Goal: Task Accomplishment & Management: Manage account settings

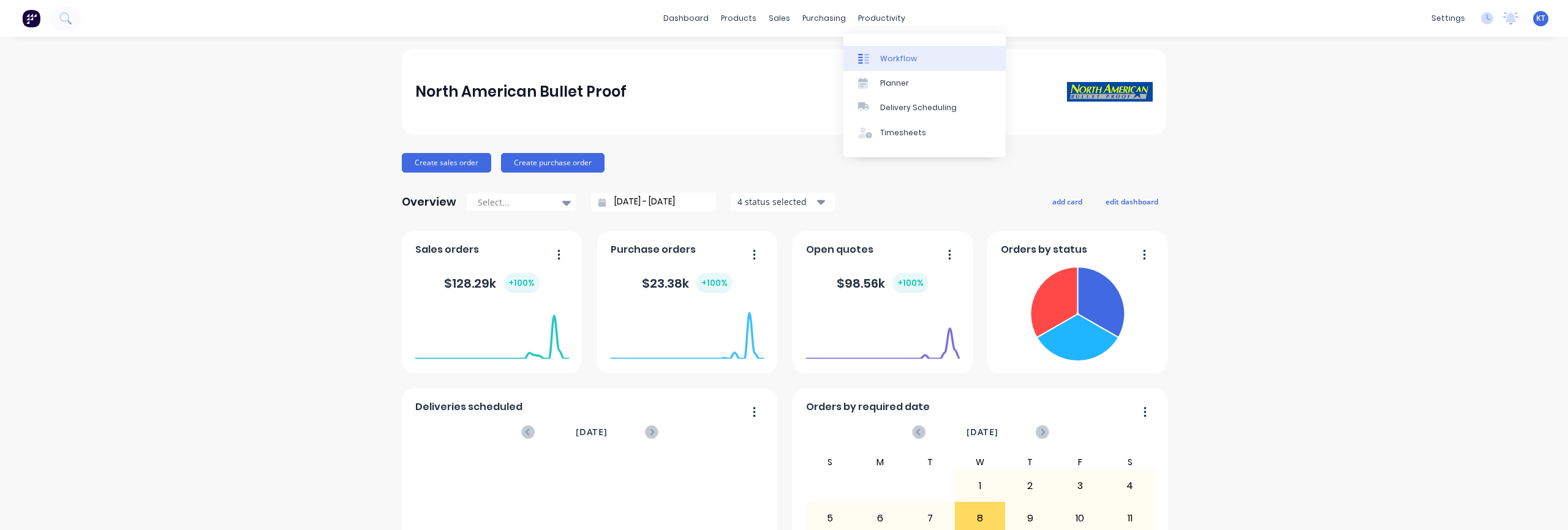
click at [918, 62] on link "Workflow" at bounding box center [924, 58] width 162 height 25
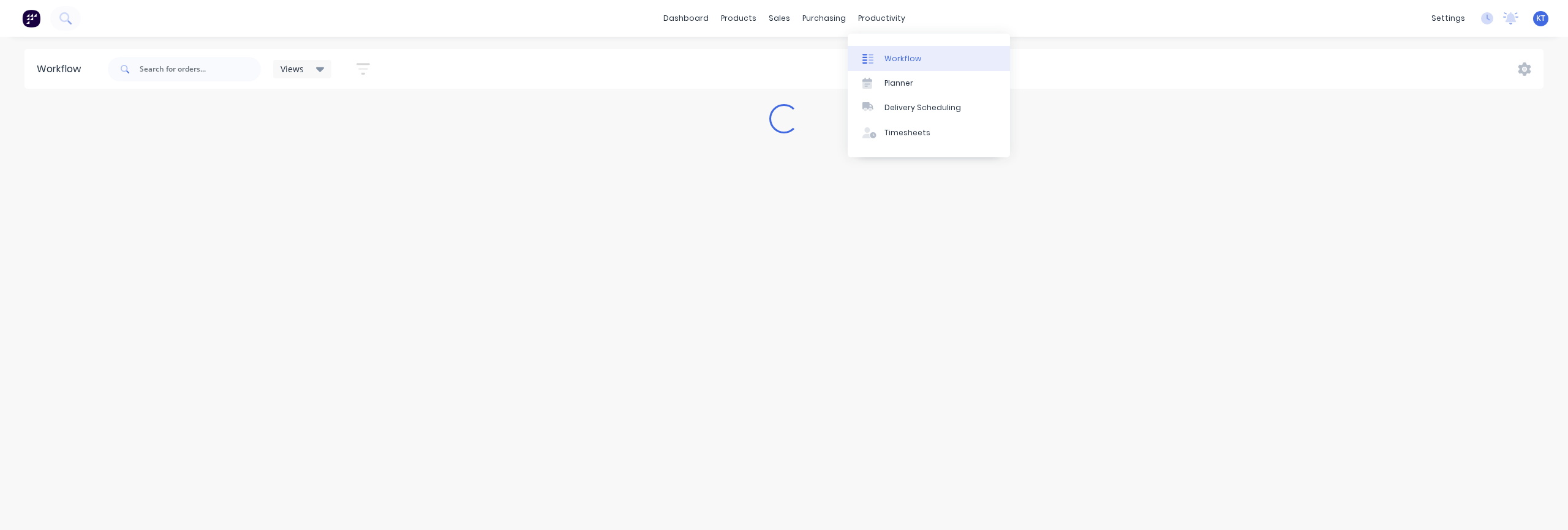
click at [894, 60] on div "Workflow" at bounding box center [903, 59] width 37 height 11
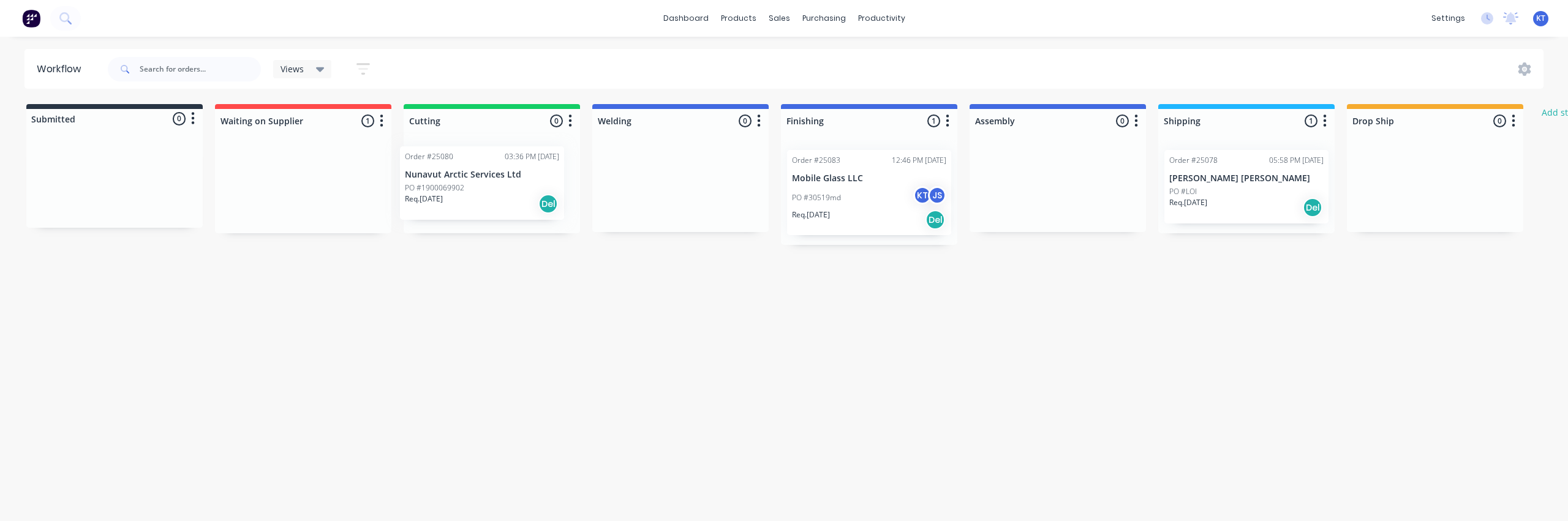
drag, startPoint x: 292, startPoint y: 188, endPoint x: 475, endPoint y: 190, distance: 183.0
click at [475, 190] on div "Submitted 0 Status colour #273444 hex #273444 Save Cancel Summaries Total order…" at bounding box center [923, 174] width 1865 height 140
click at [468, 194] on p "PO #1900069902" at bounding box center [444, 191] width 59 height 11
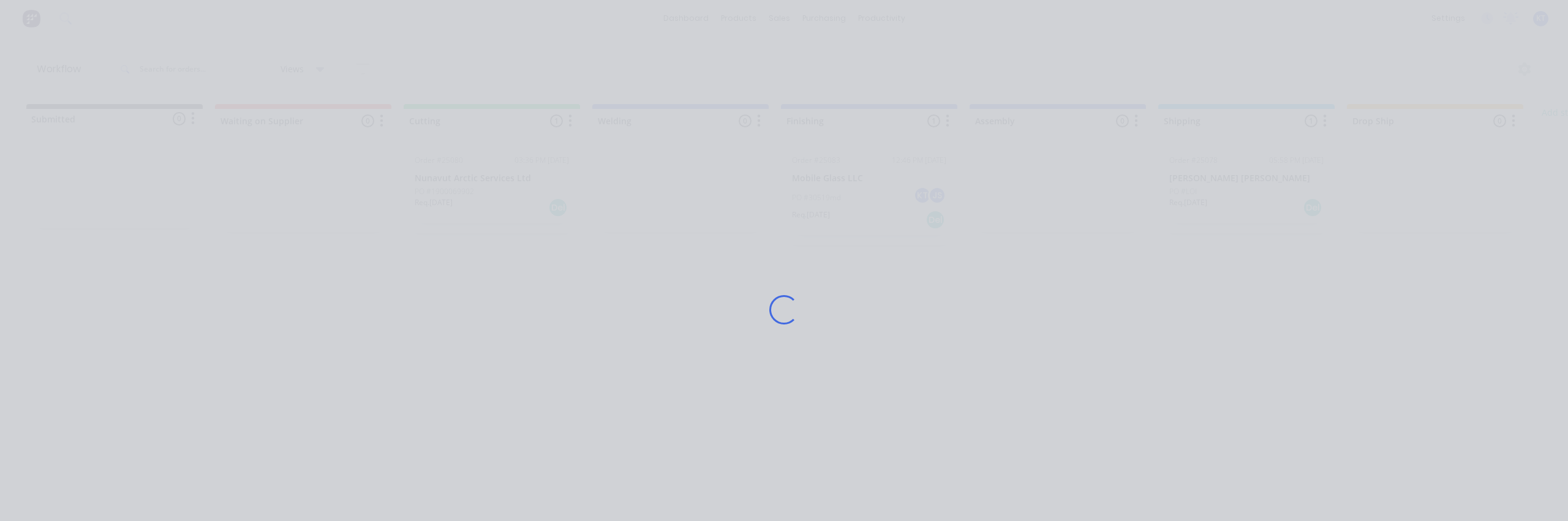
click at [468, 194] on div "Loading..." at bounding box center [784, 309] width 980 height 521
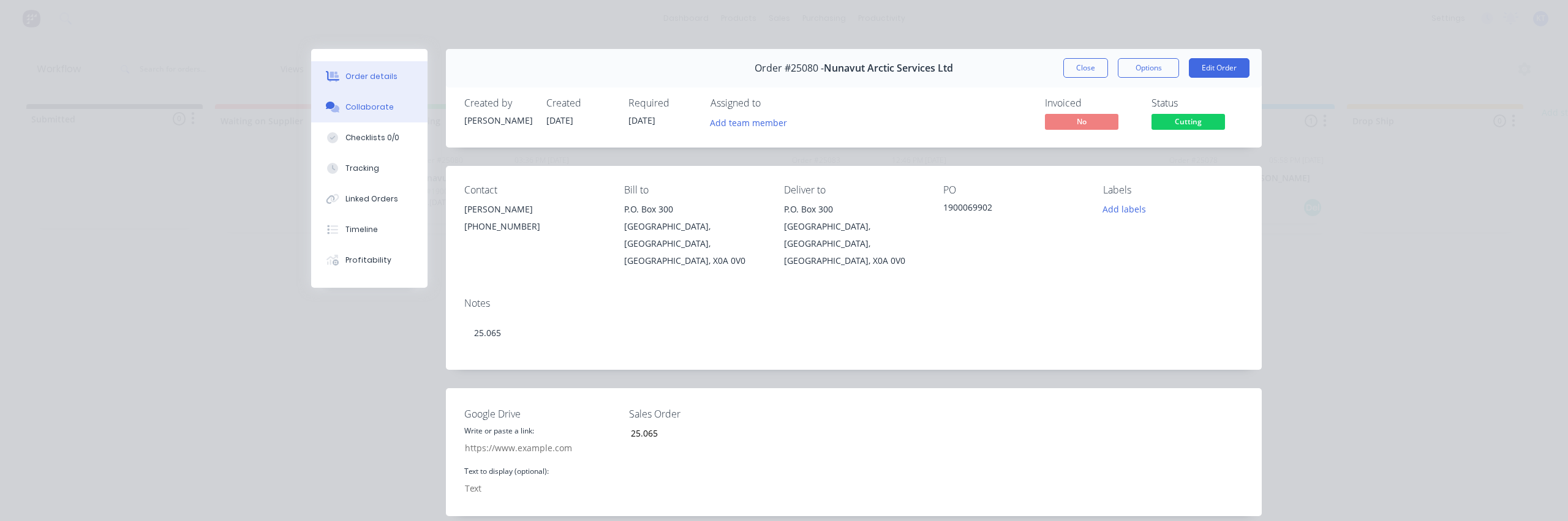
click at [377, 116] on button "Collaborate" at bounding box center [369, 107] width 117 height 31
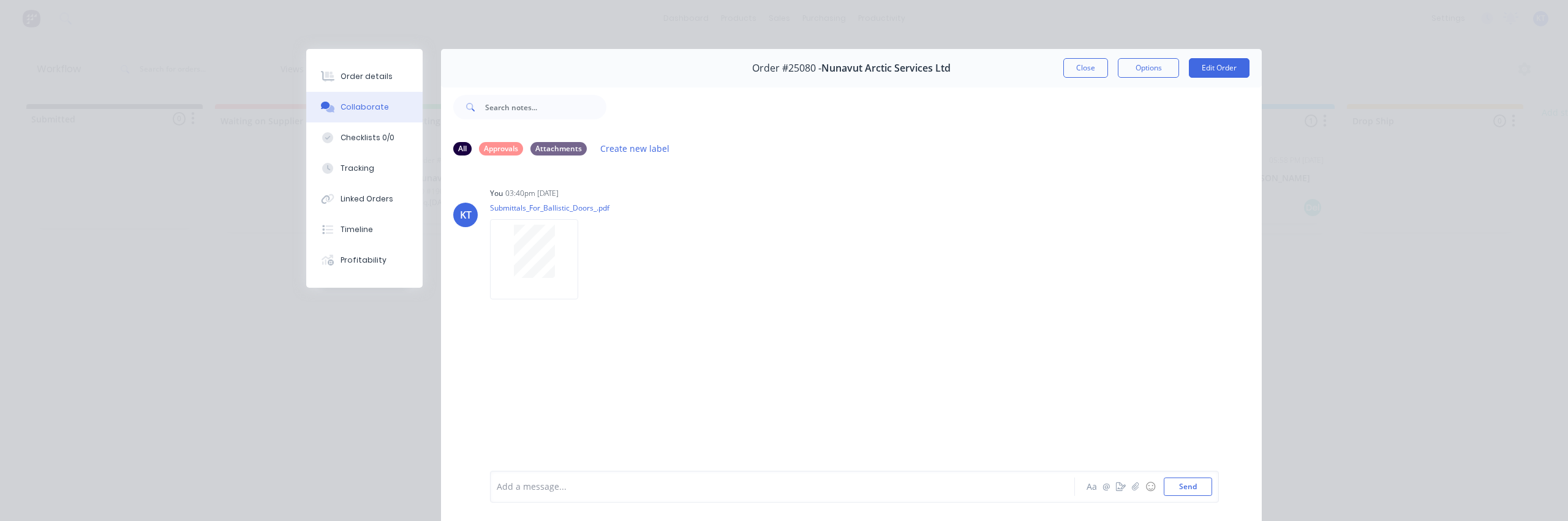
click at [973, 490] on div at bounding box center [765, 487] width 536 height 13
click at [1132, 486] on icon "button" at bounding box center [1135, 486] width 7 height 8
click at [516, 483] on div at bounding box center [765, 487] width 536 height 13
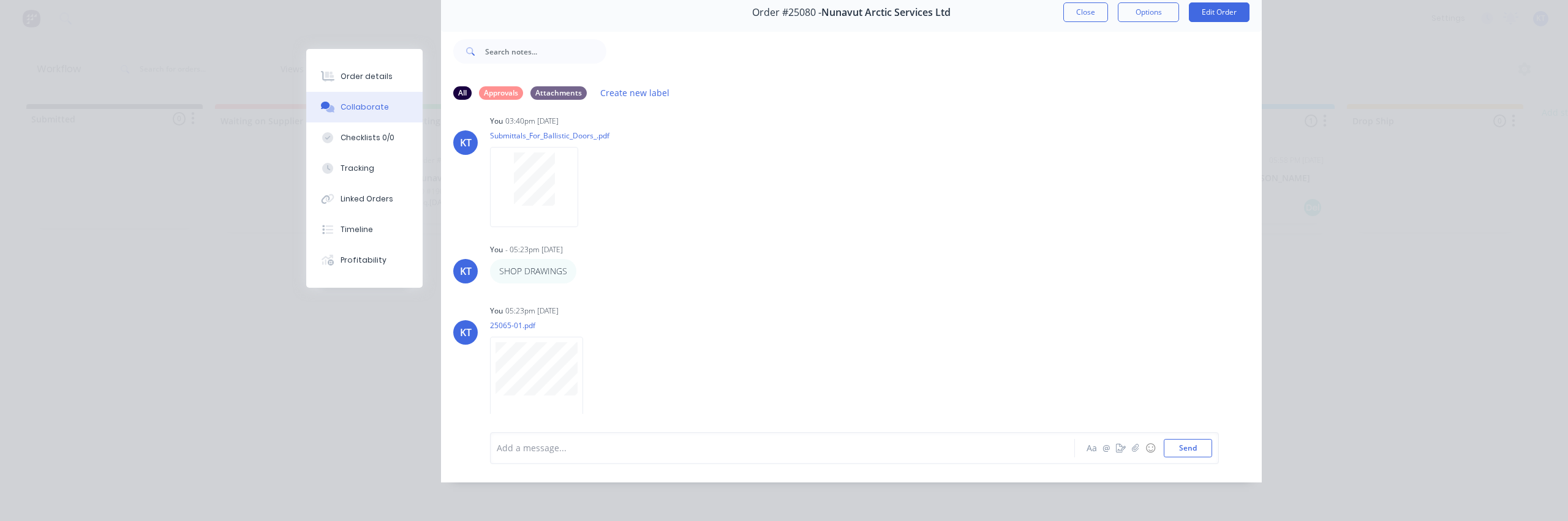
click at [540, 454] on div at bounding box center [765, 447] width 536 height 13
click at [1135, 455] on button "button" at bounding box center [1135, 448] width 15 height 14
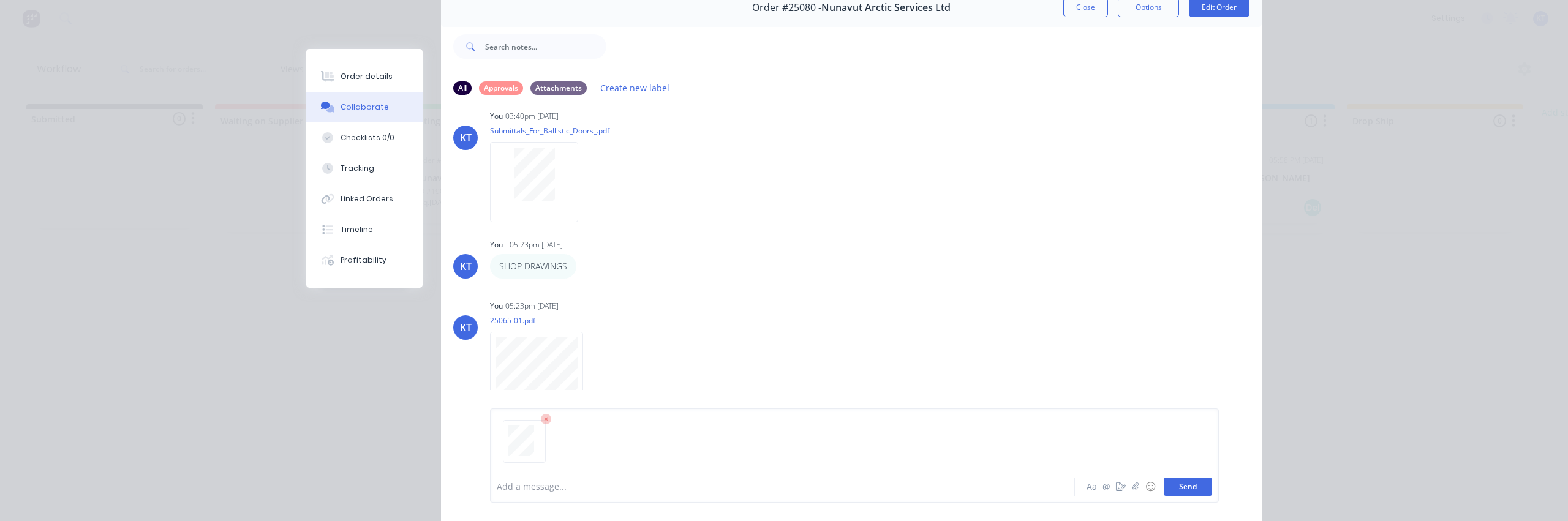
click at [1172, 491] on button "Send" at bounding box center [1188, 486] width 49 height 18
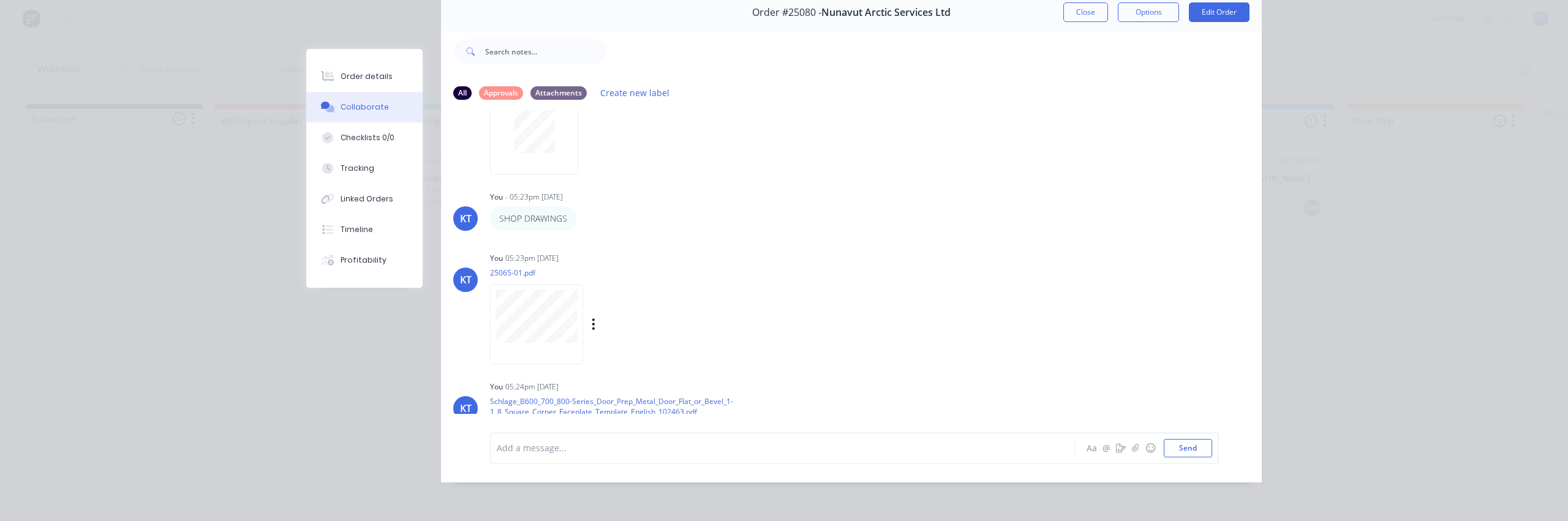
scroll to position [175, 0]
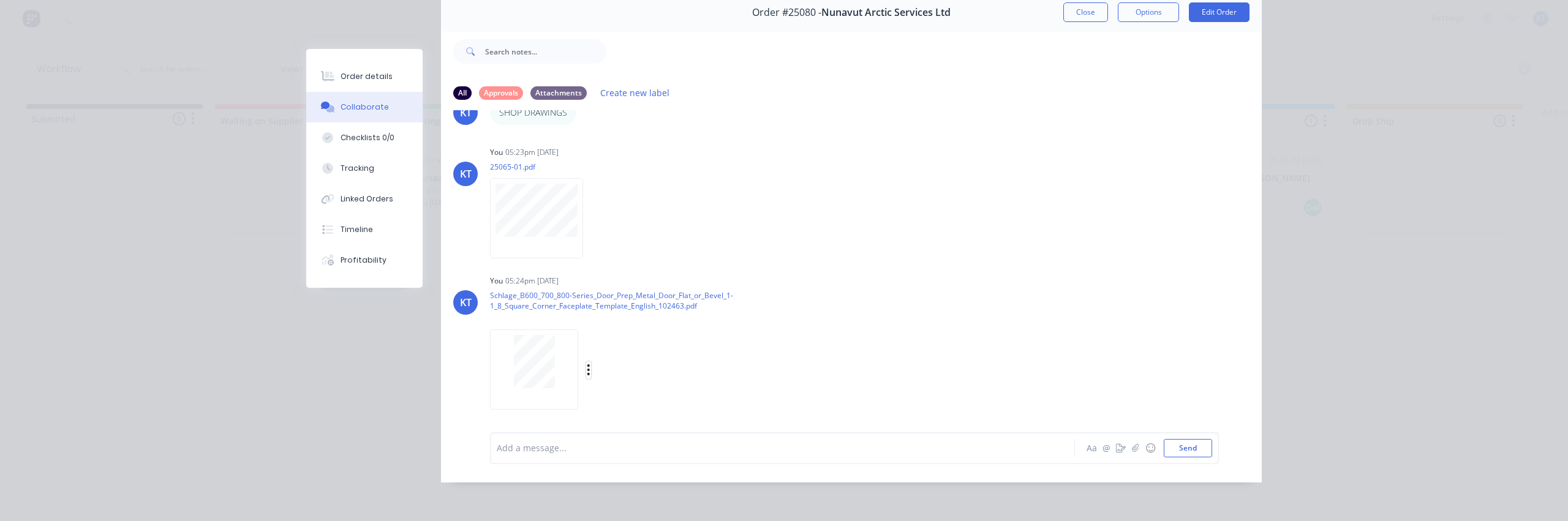
click at [587, 366] on icon "button" at bounding box center [589, 370] width 4 height 14
click at [676, 349] on button "Labels" at bounding box center [669, 351] width 138 height 28
click at [828, 290] on p "Schlage_B600_700_800-Series_Door_Prep_Metal_Door_Flat_or_Bevel_1-1_8_Square_Cor…" at bounding box center [681, 301] width 383 height 21
click at [592, 214] on icon "button" at bounding box center [593, 217] width 3 height 11
click at [627, 226] on button "Labels" at bounding box center [674, 223] width 138 height 28
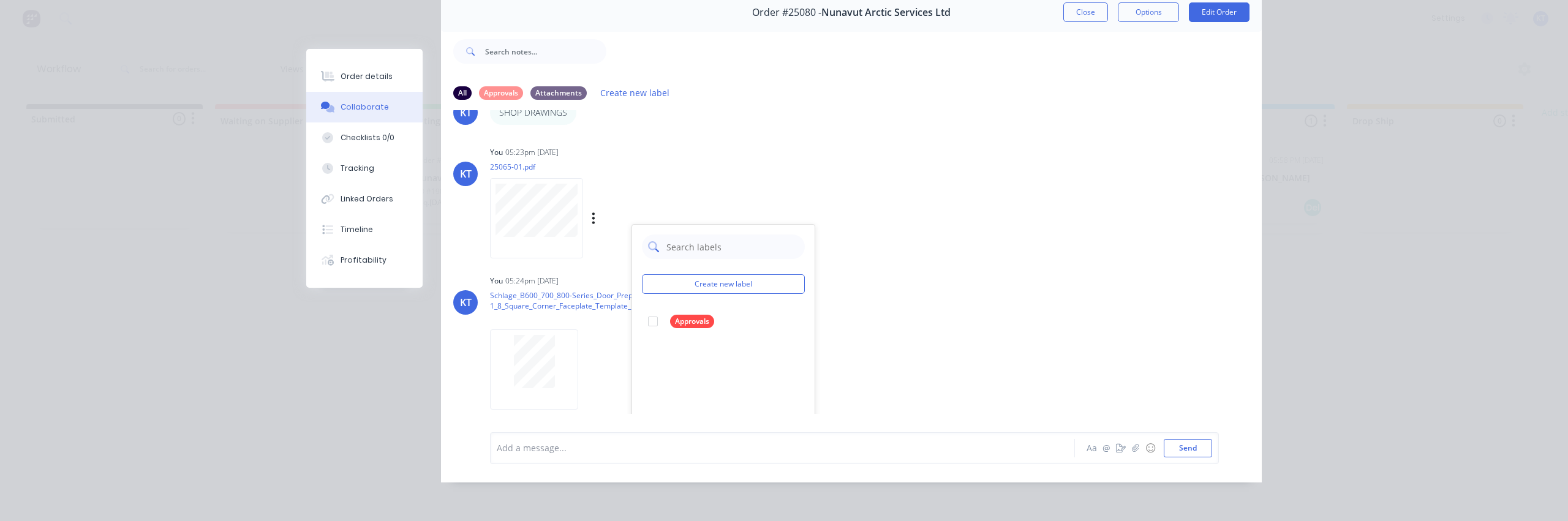
click at [697, 245] on input "text" at bounding box center [732, 246] width 134 height 25
type input "Shop Drawings"
click at [729, 283] on button "Create new label" at bounding box center [723, 283] width 163 height 20
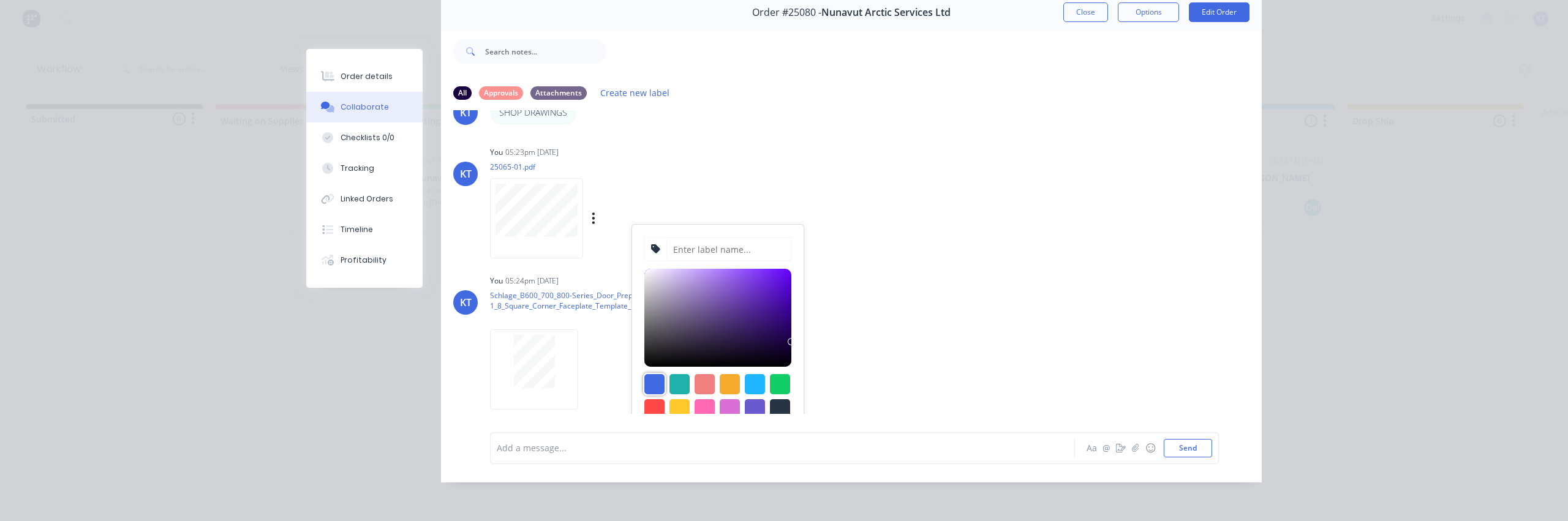
click at [655, 383] on div at bounding box center [654, 384] width 20 height 20
type input "#4169E1"
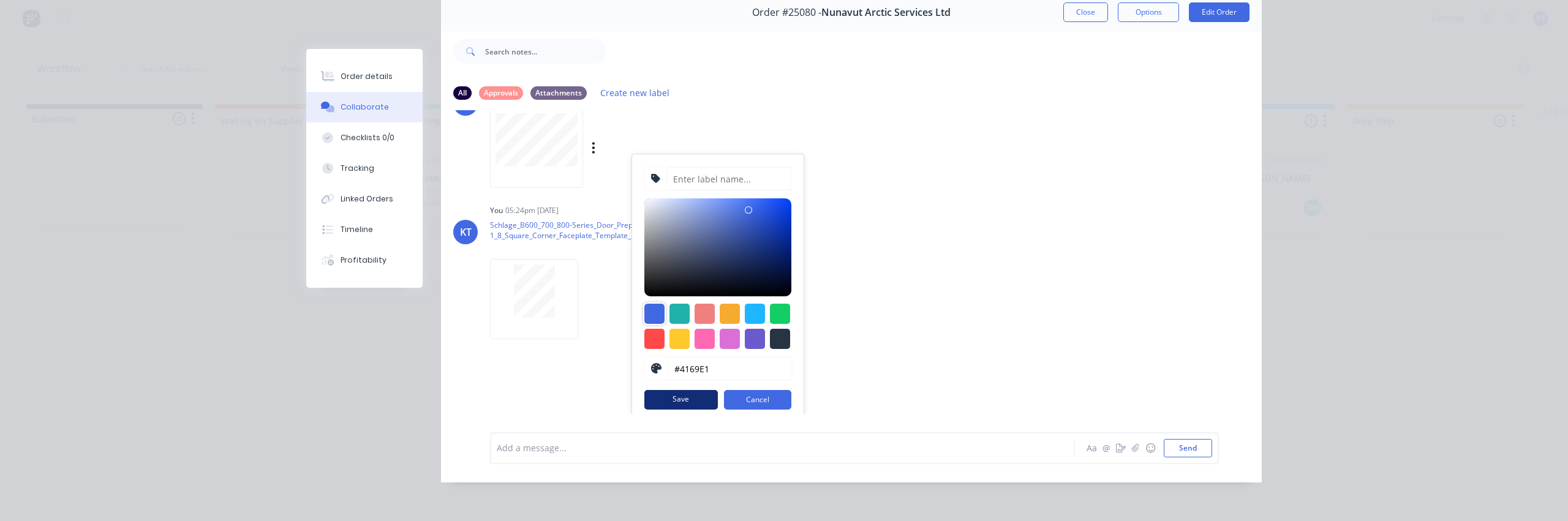
scroll to position [65, 0]
click at [676, 392] on button "Save" at bounding box center [681, 399] width 74 height 20
click at [717, 173] on input at bounding box center [729, 178] width 125 height 23
type input "Shop Drawings"
click at [697, 390] on button "Save" at bounding box center [681, 399] width 74 height 20
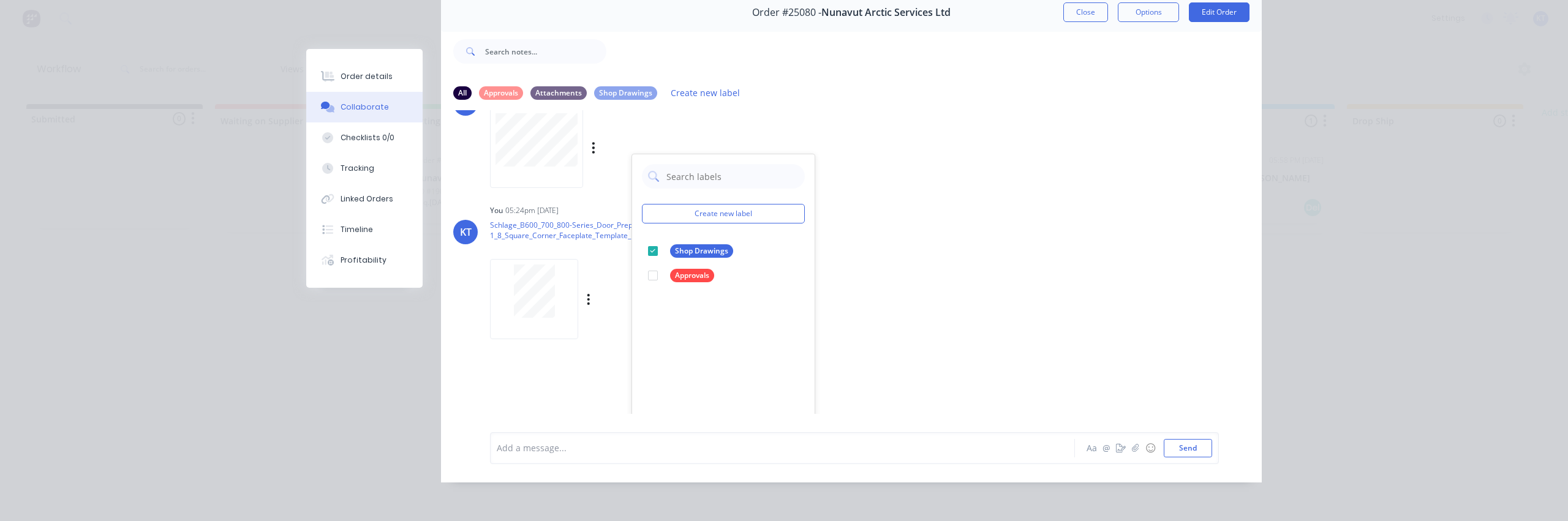
click at [950, 200] on div "KT You 03:40pm 06/10/25 Submittals_For_Ballistic_Doors_.pdf Labels Download Del…" at bounding box center [852, 262] width 821 height 304
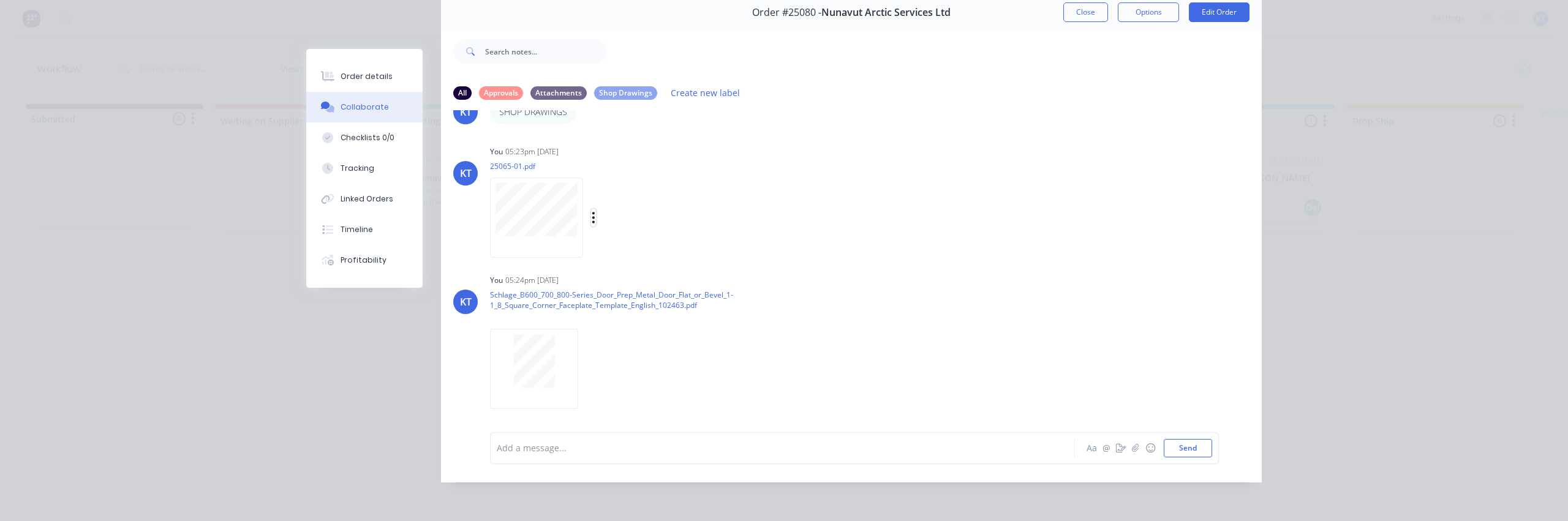
click at [591, 210] on icon "button" at bounding box center [593, 217] width 4 height 14
click at [625, 217] on button "Labels" at bounding box center [674, 222] width 138 height 28
click at [950, 318] on div "KT You 05:24pm 08/10/25 Schlage_B600_700_800-Series_Door_Prep_Metal_Door_Flat_o…" at bounding box center [852, 333] width 821 height 125
click at [0, 0] on icon "button" at bounding box center [0, 0] width 0 height 0
click at [0, 0] on button "Labels" at bounding box center [0, 0] width 0 height 0
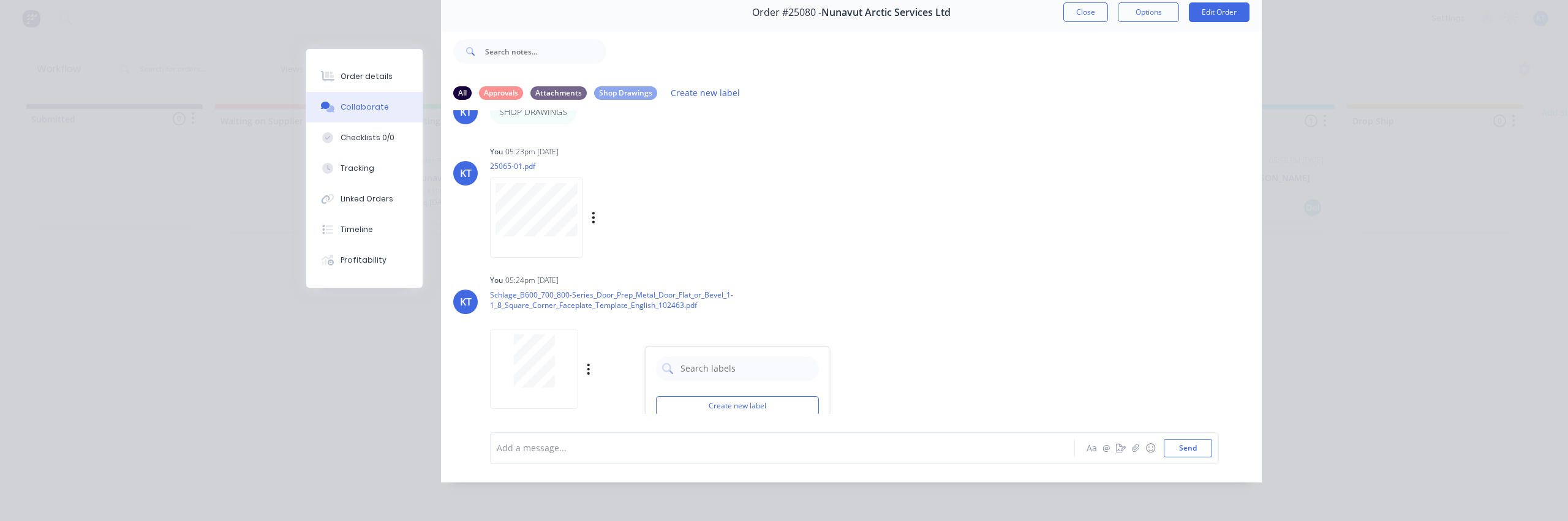
scroll to position [368, 0]
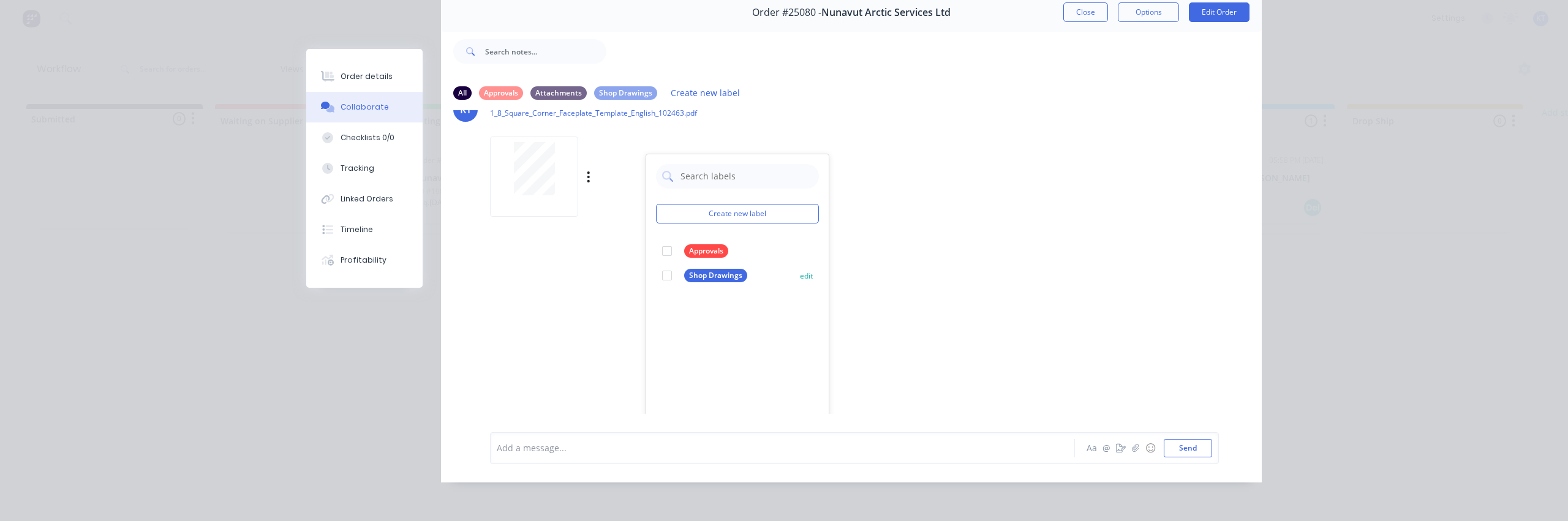
click at [666, 267] on div at bounding box center [667, 275] width 25 height 25
click at [1001, 258] on div "KT You 03:40pm 06/10/25 Submittals_For_Ballistic_Doors_.pdf Labels Download Del…" at bounding box center [852, 262] width 821 height 304
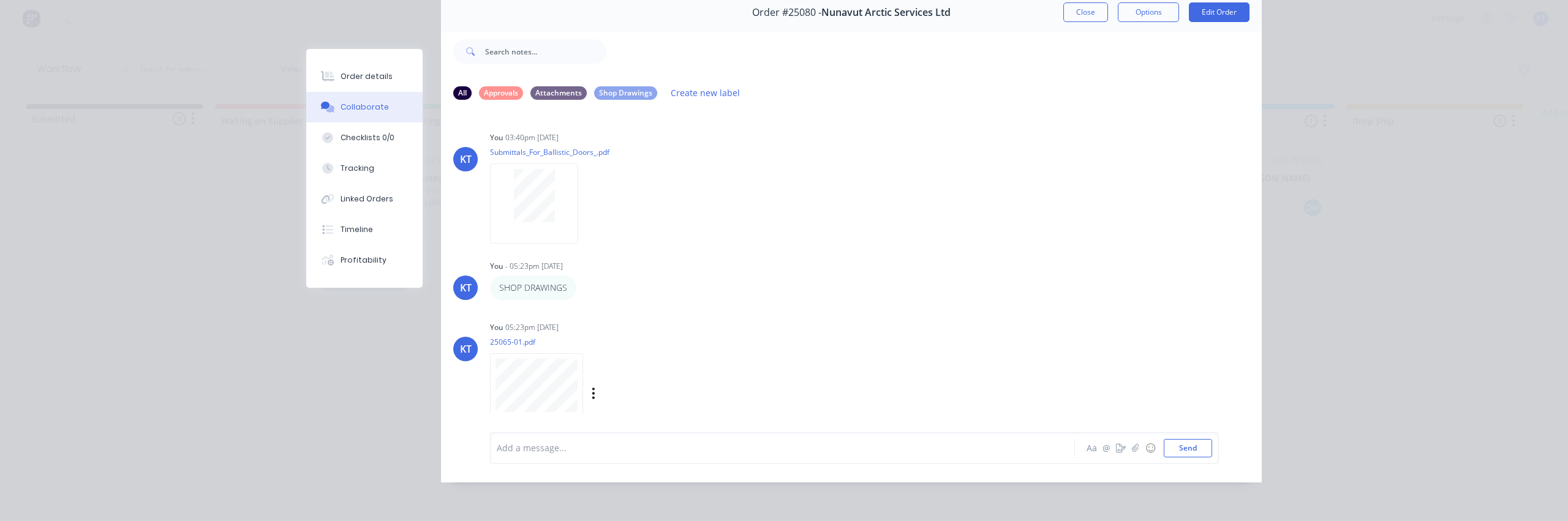
scroll to position [57, 0]
click at [348, 229] on div "Timeline" at bounding box center [356, 229] width 32 height 11
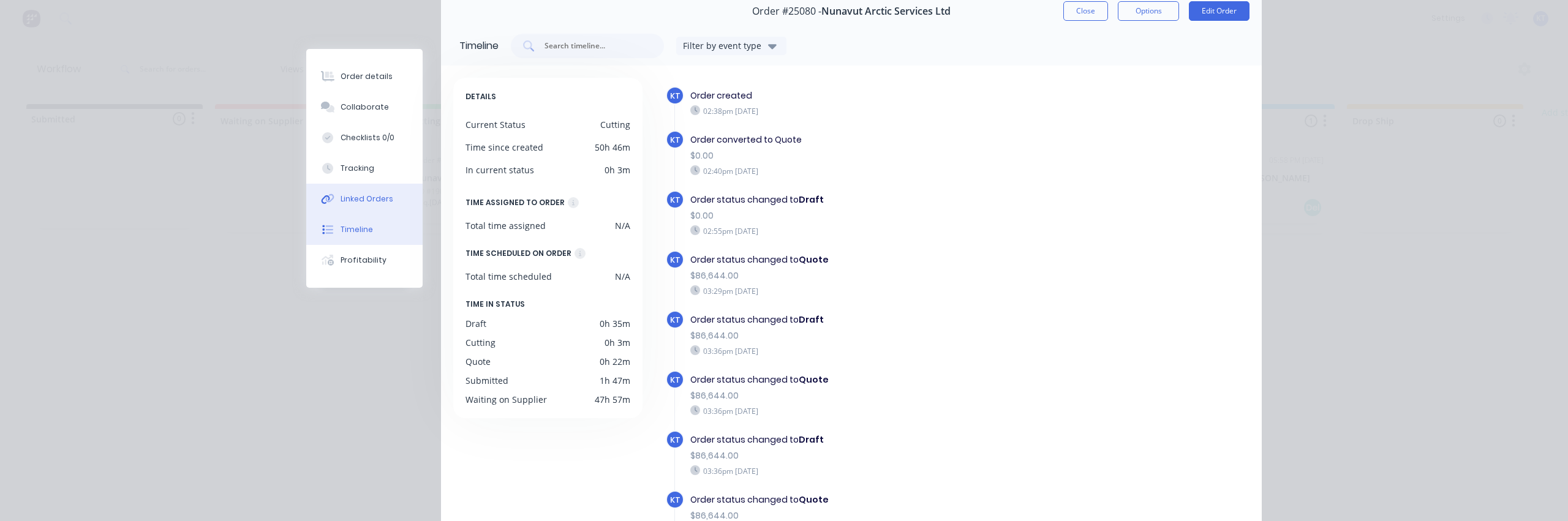
click at [375, 203] on div "Linked Orders" at bounding box center [367, 198] width 53 height 11
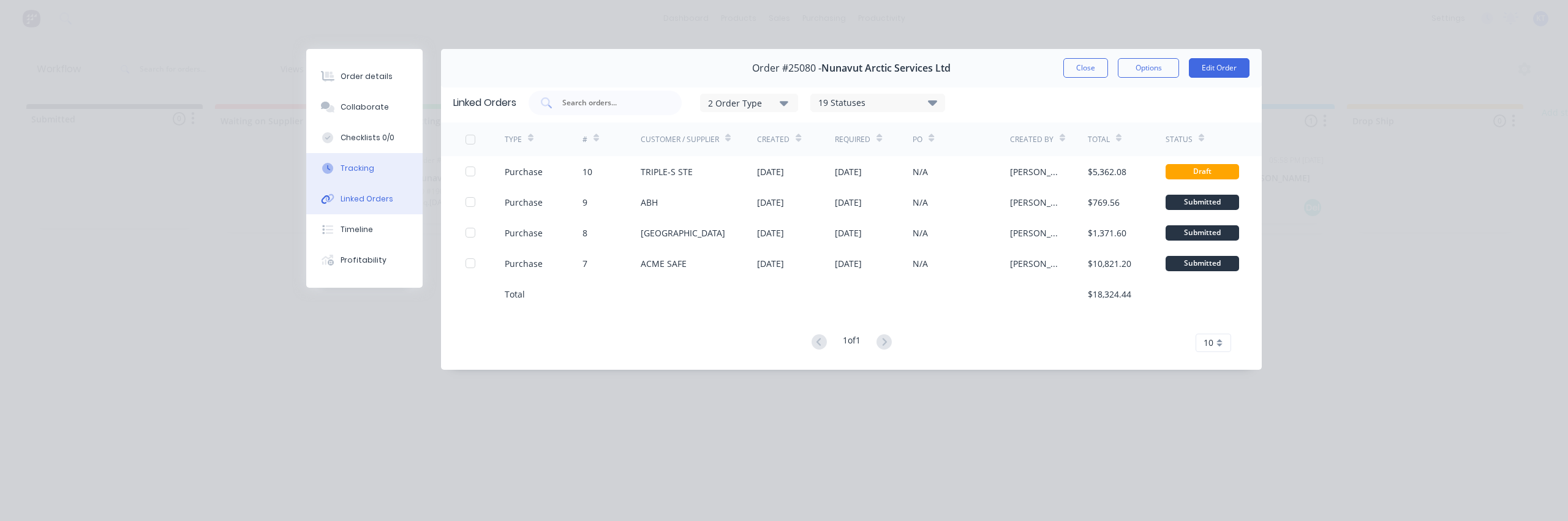
click at [368, 175] on button "Tracking" at bounding box center [364, 168] width 117 height 31
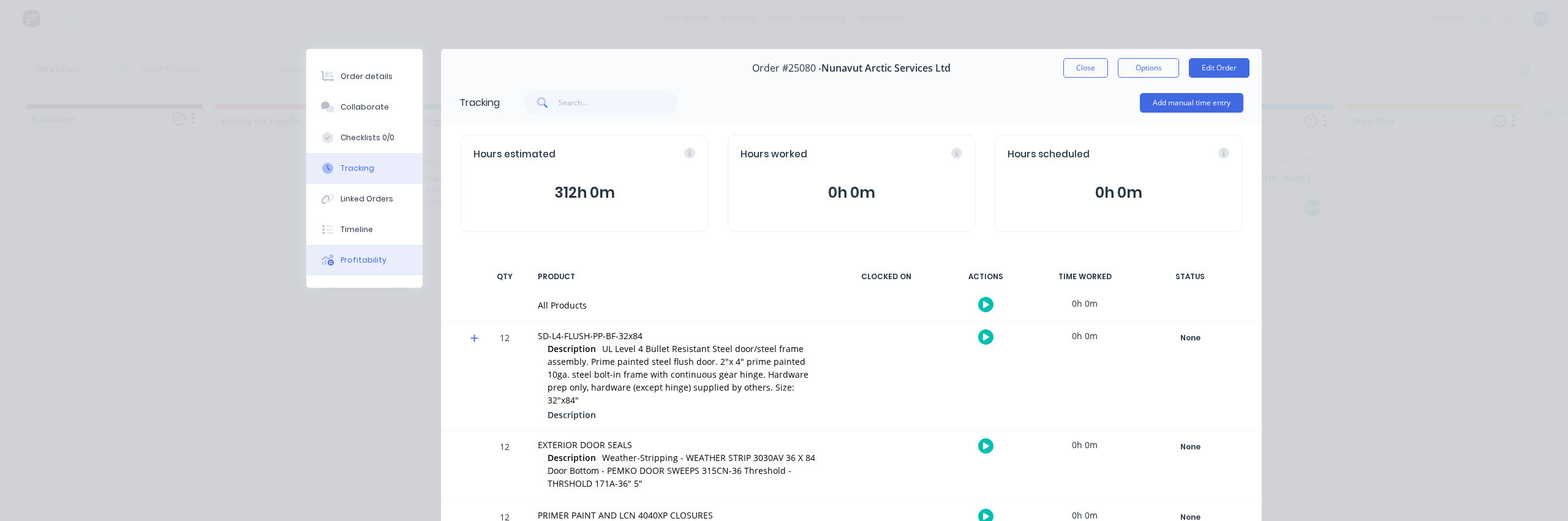
click at [355, 253] on button "Profitability" at bounding box center [364, 260] width 117 height 31
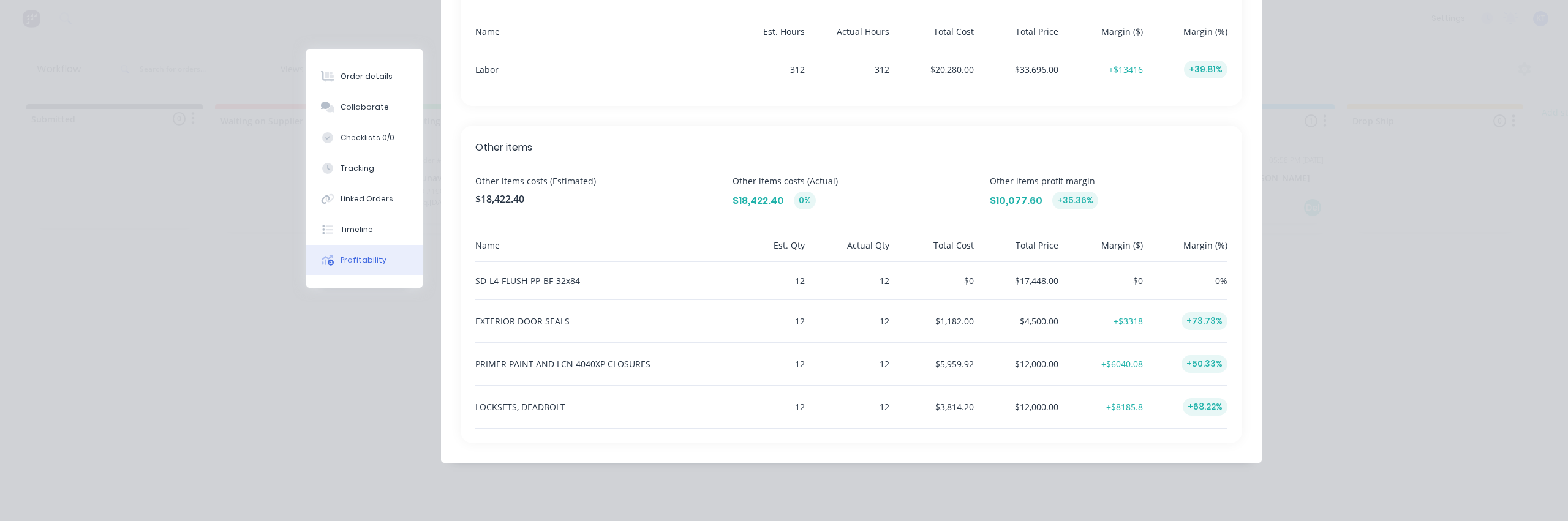
scroll to position [476, 0]
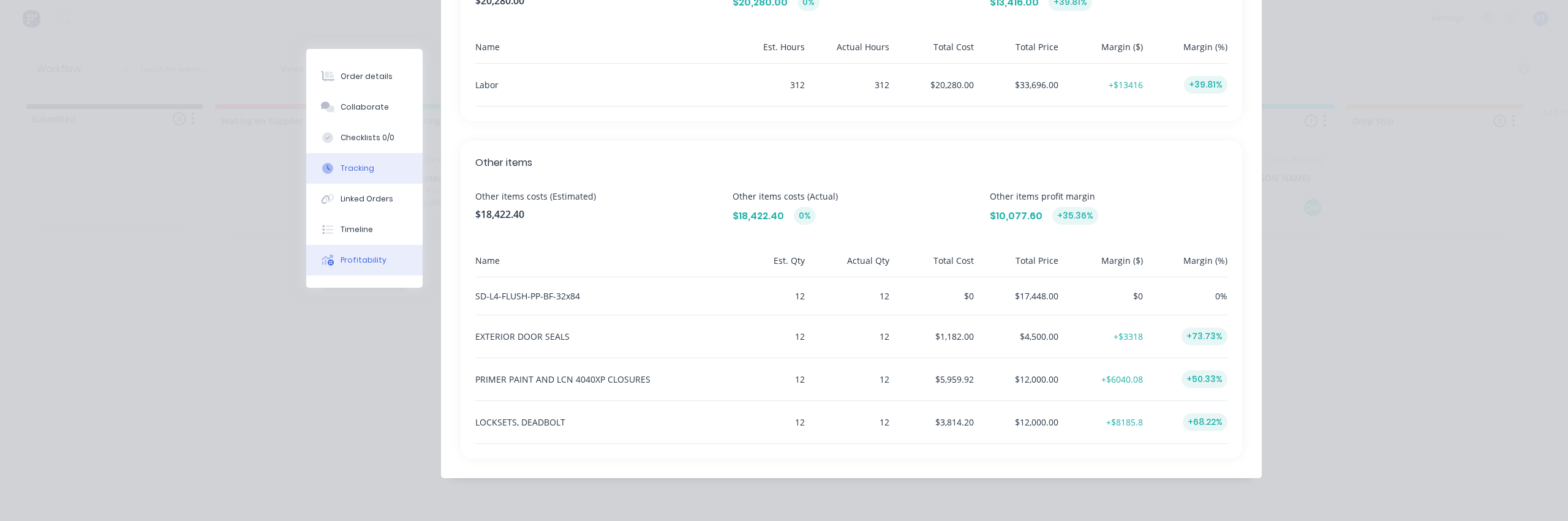
click at [355, 168] on div "Tracking" at bounding box center [357, 168] width 33 height 11
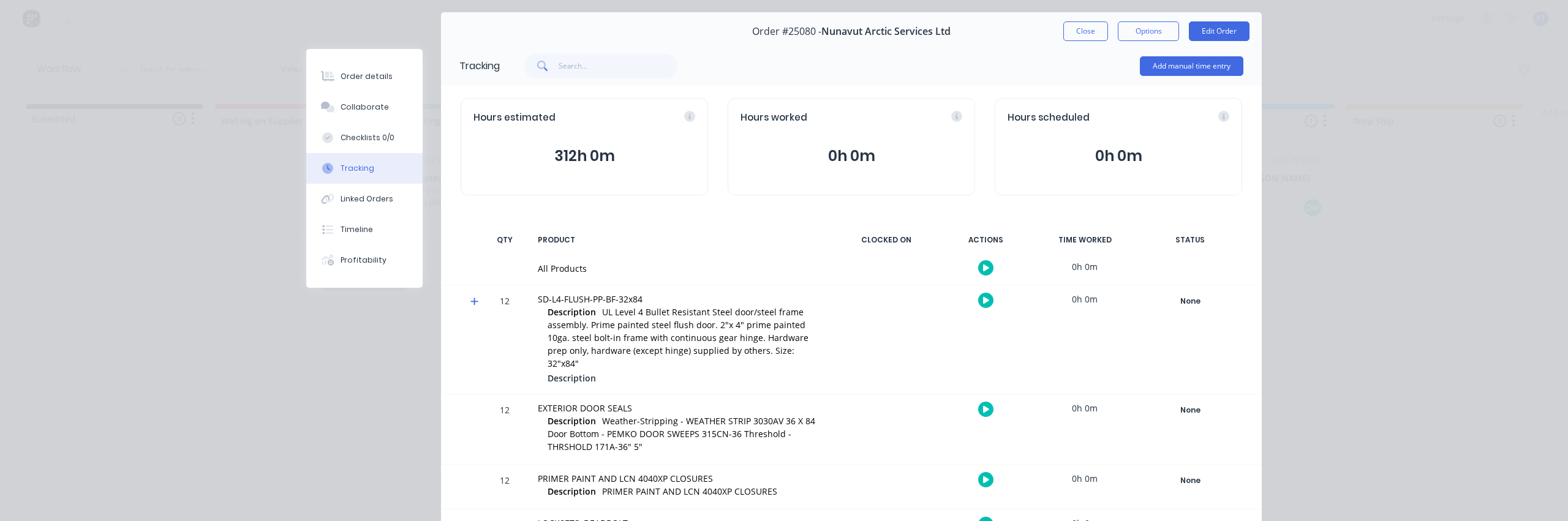
scroll to position [76, 0]
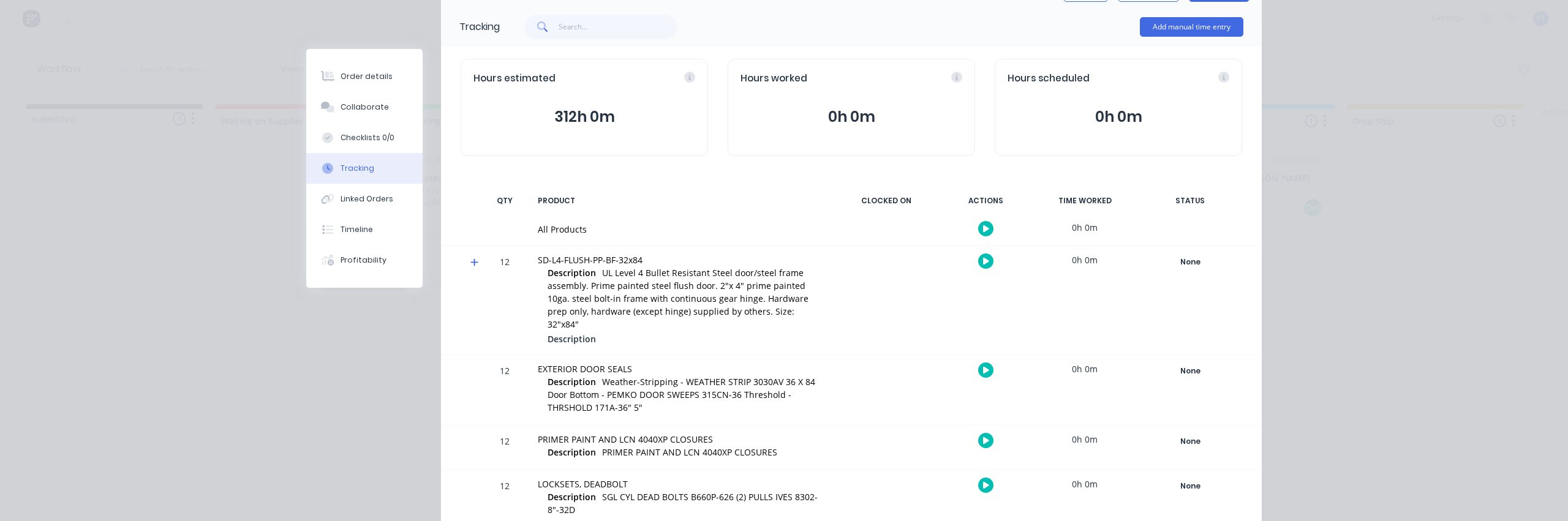
click at [470, 264] on icon at bounding box center [474, 263] width 8 height 8
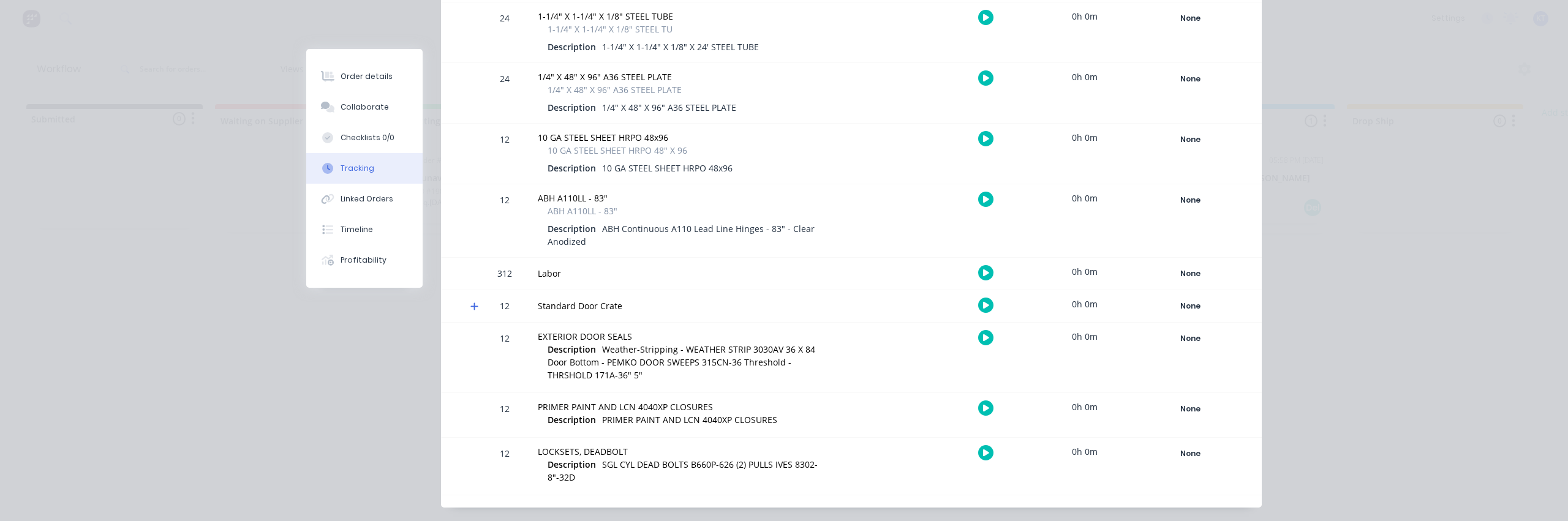
scroll to position [437, 0]
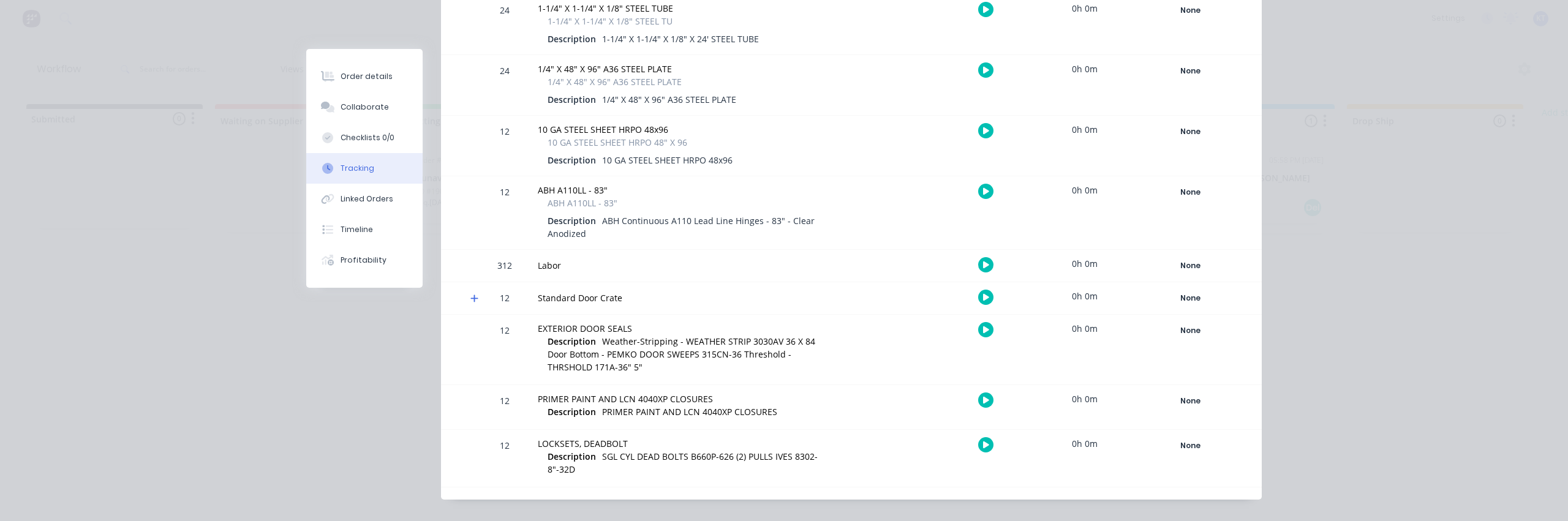
click at [1403, 352] on div "Order details Collaborate Checklists 0/0 Tracking Linked Orders Timeline Profit…" at bounding box center [784, 260] width 1568 height 521
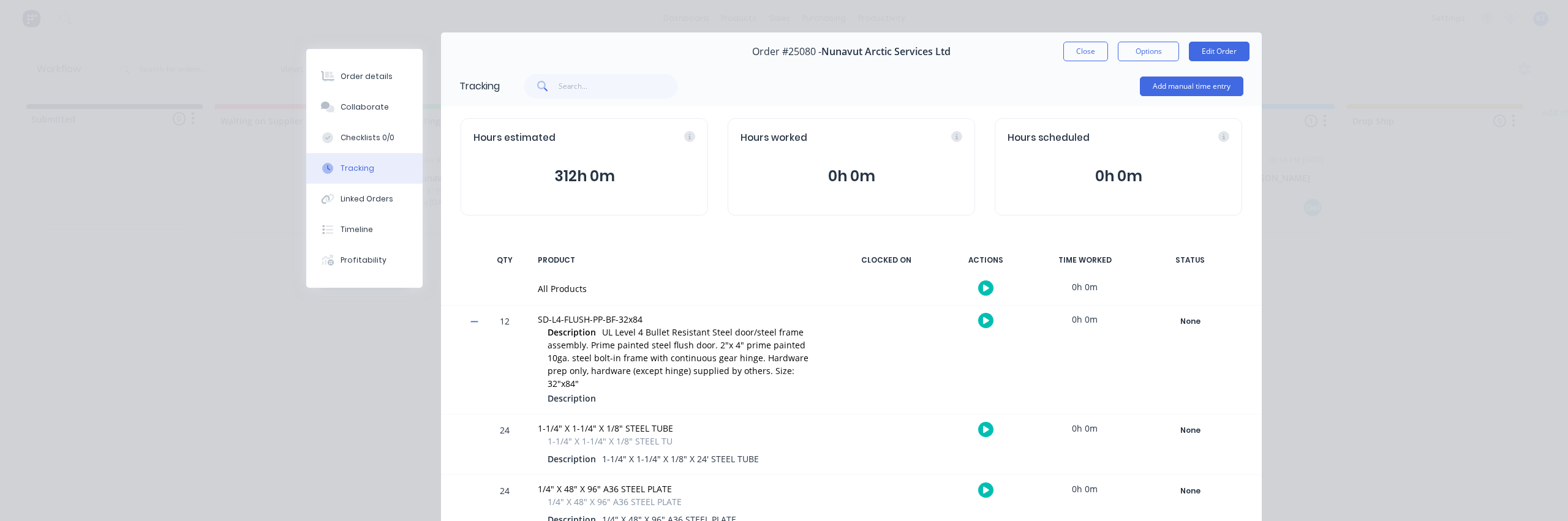
scroll to position [0, 0]
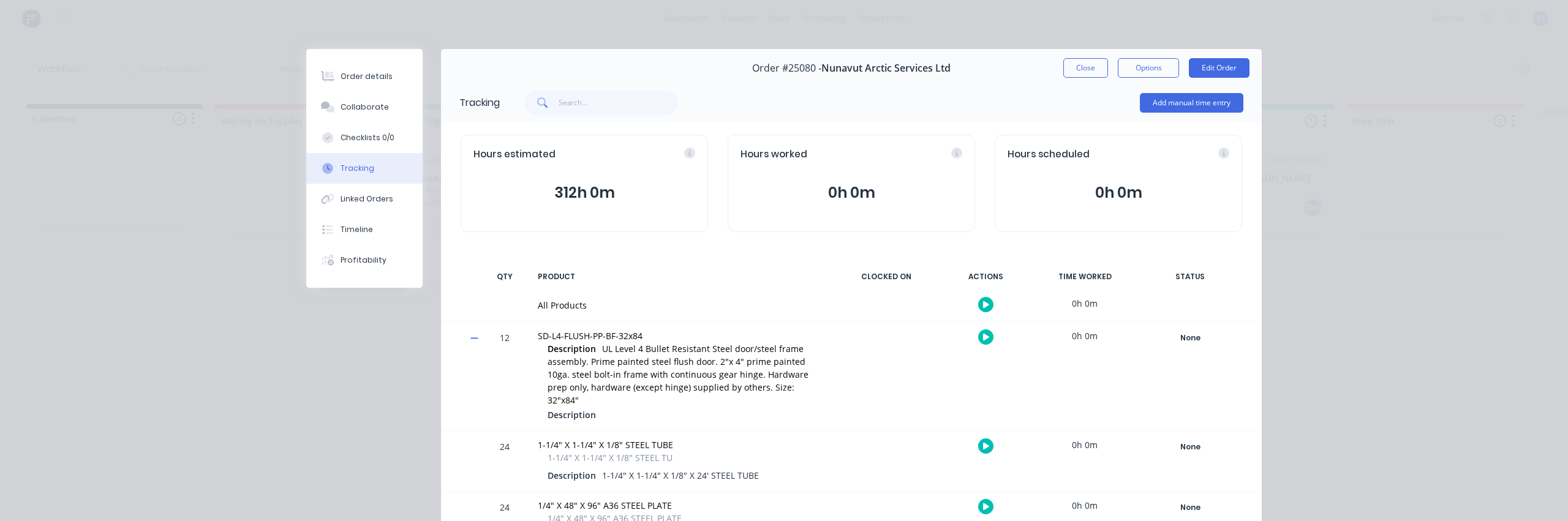
click at [1405, 178] on div "Order details Collaborate Checklists 0/0 Tracking Linked Orders Timeline Profit…" at bounding box center [784, 260] width 1568 height 521
click at [152, 131] on div "Order details Collaborate Checklists 0/0 Tracking Linked Orders Timeline Profit…" at bounding box center [784, 260] width 1568 height 521
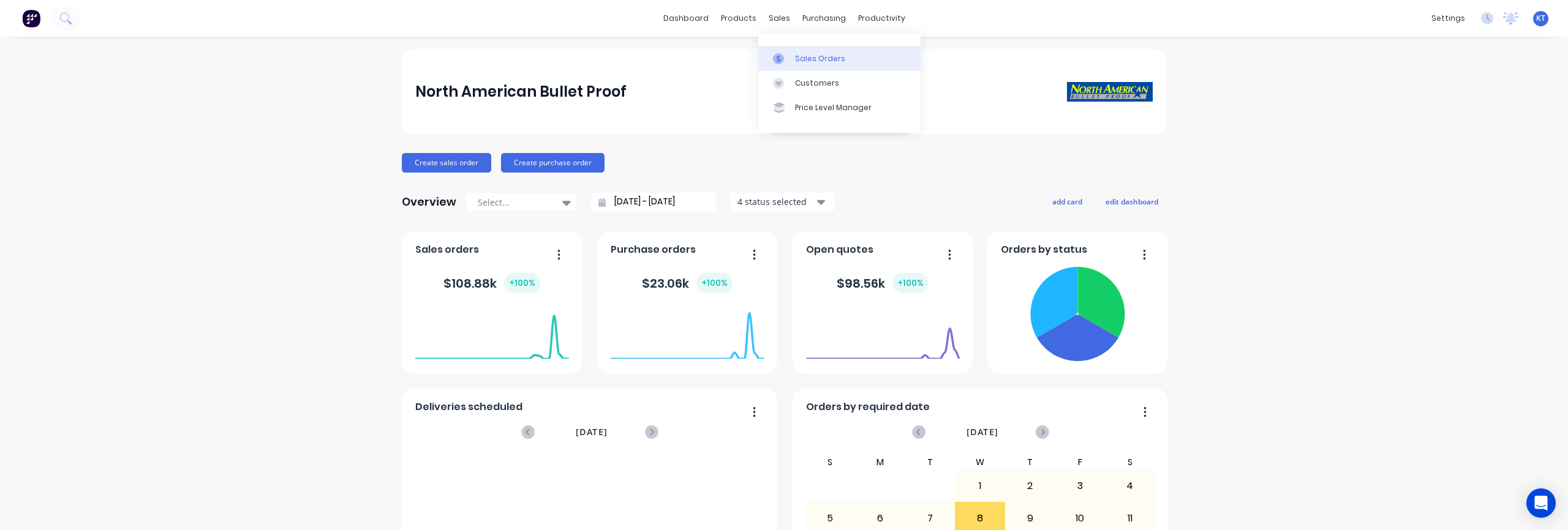
click at [810, 58] on div "Sales Orders" at bounding box center [820, 59] width 50 height 11
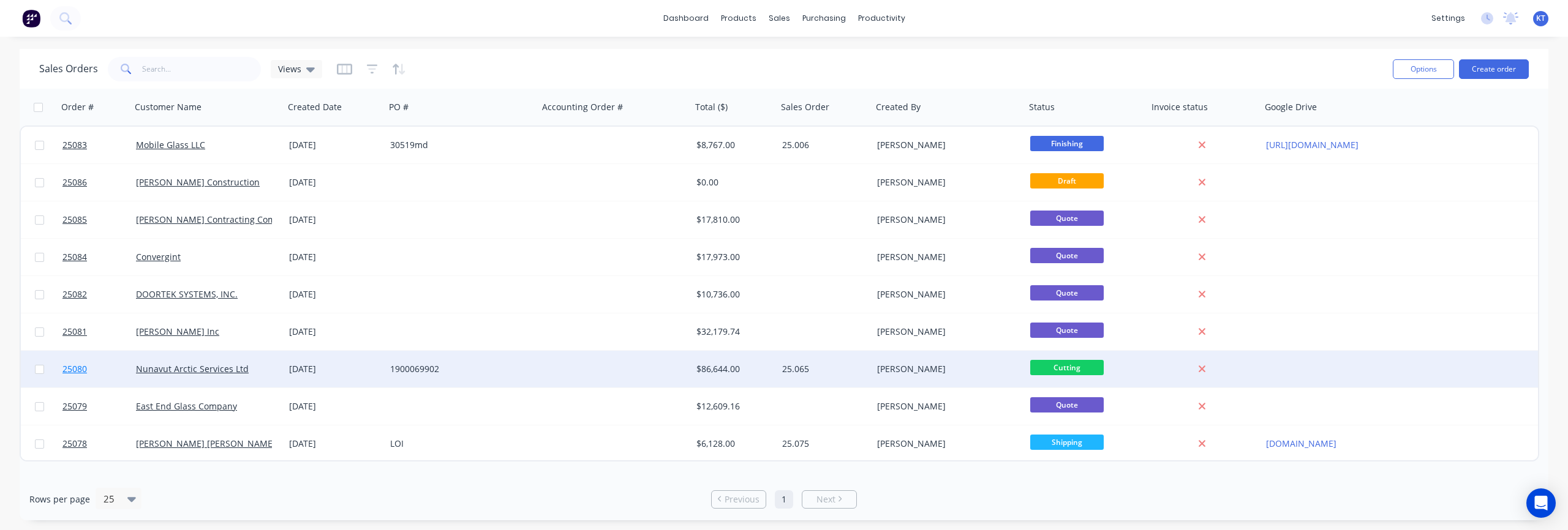
click at [83, 368] on span "25080" at bounding box center [74, 369] width 25 height 12
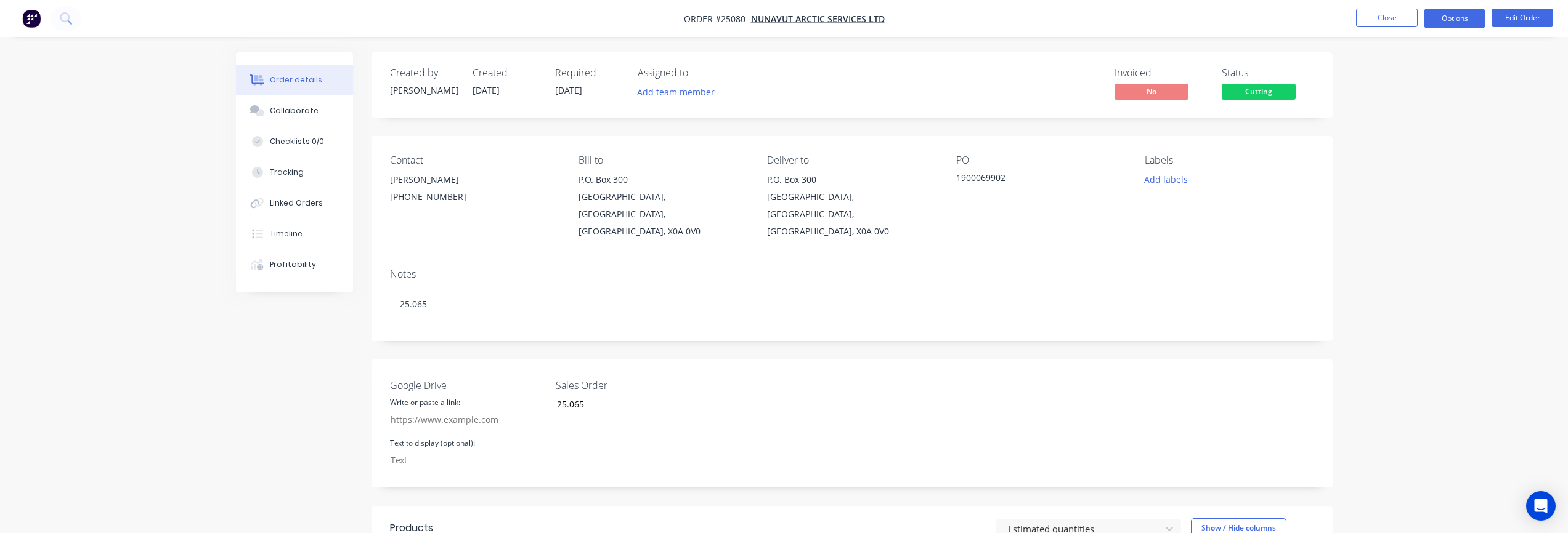
click at [1473, 20] on button "Options" at bounding box center [1454, 18] width 62 height 20
click at [1415, 150] on div "Work Order" at bounding box center [1417, 149] width 113 height 18
click at [1415, 125] on div "Without pricing" at bounding box center [1417, 124] width 113 height 18
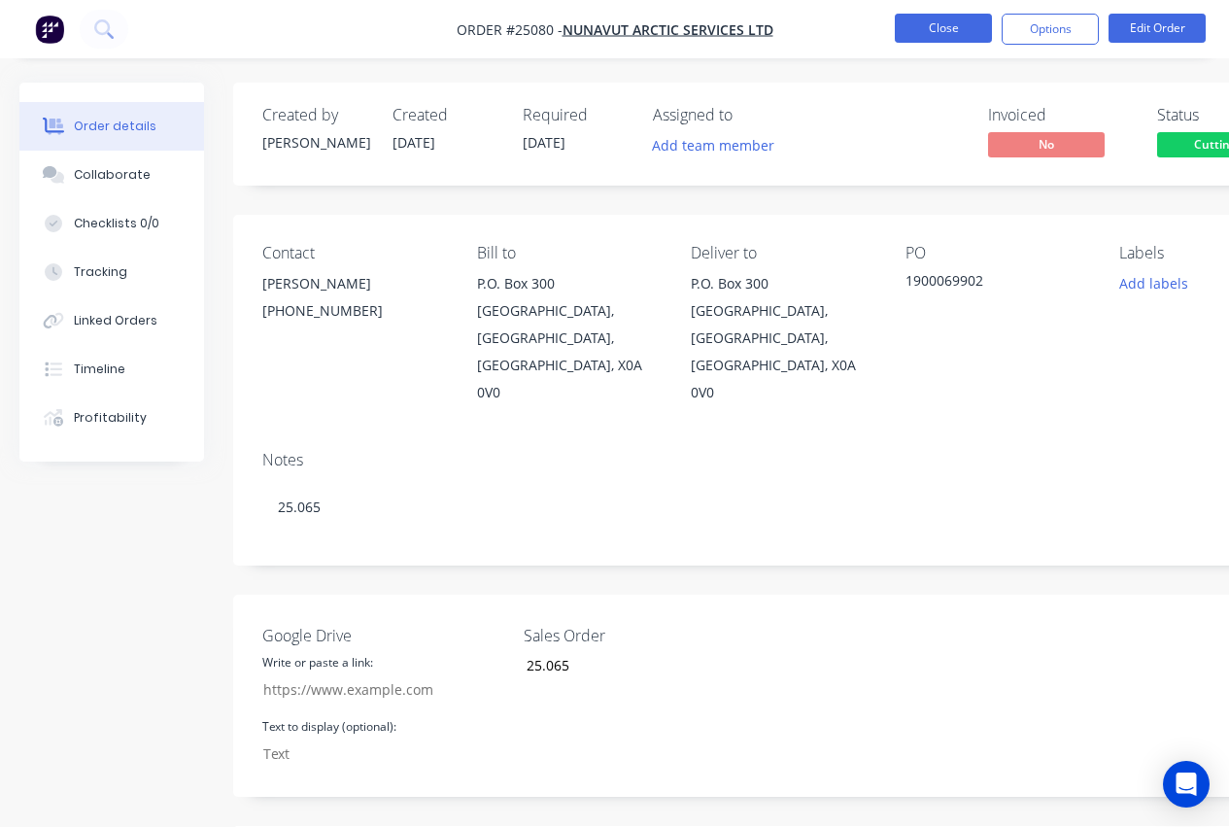
click at [952, 36] on button "Close" at bounding box center [943, 28] width 97 height 29
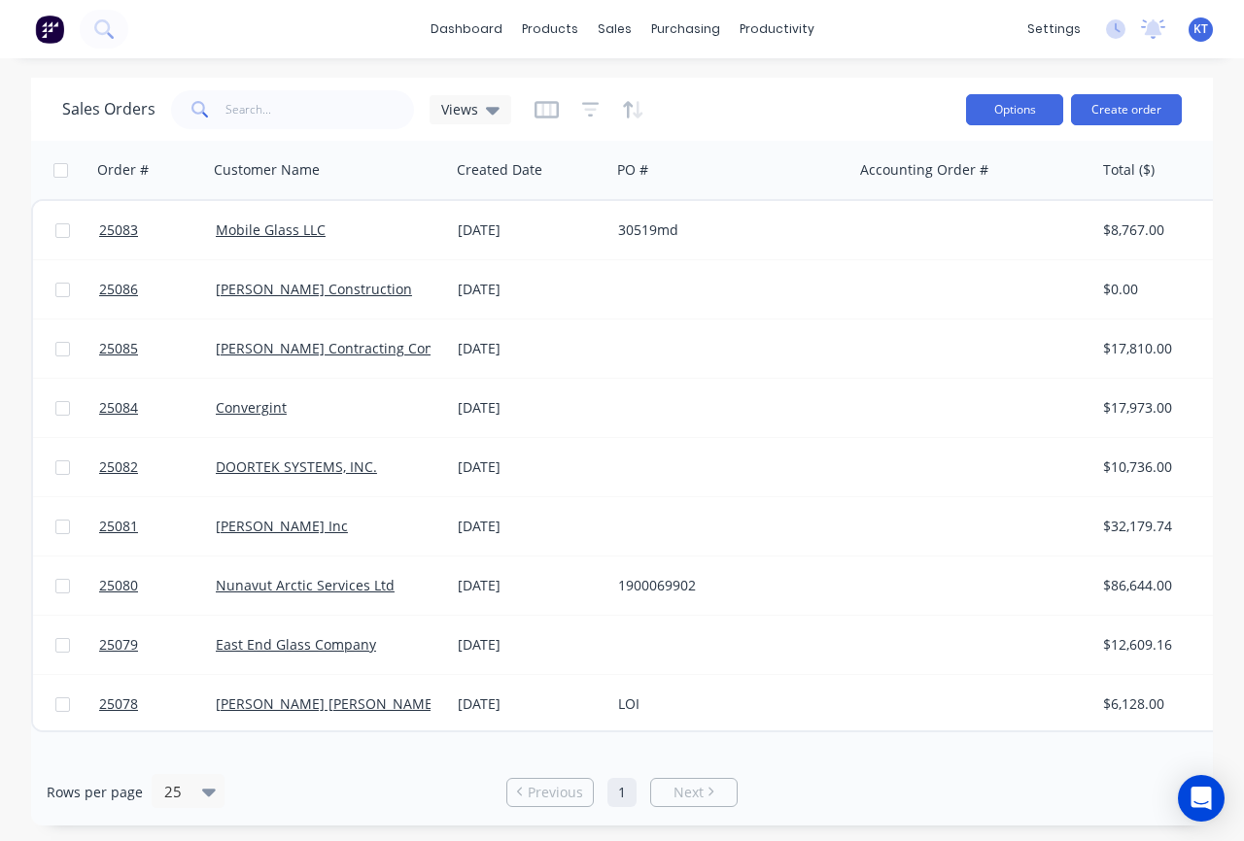
click at [995, 116] on button "Options" at bounding box center [1014, 109] width 97 height 31
click at [904, 108] on div "Sales Orders Views" at bounding box center [506, 109] width 888 height 48
click at [1018, 113] on button "Options" at bounding box center [1014, 109] width 97 height 31
click at [937, 759] on div "Rows per page 25 Previous 1 Next" at bounding box center [621, 792] width 1181 height 67
